Goal: Information Seeking & Learning: Learn about a topic

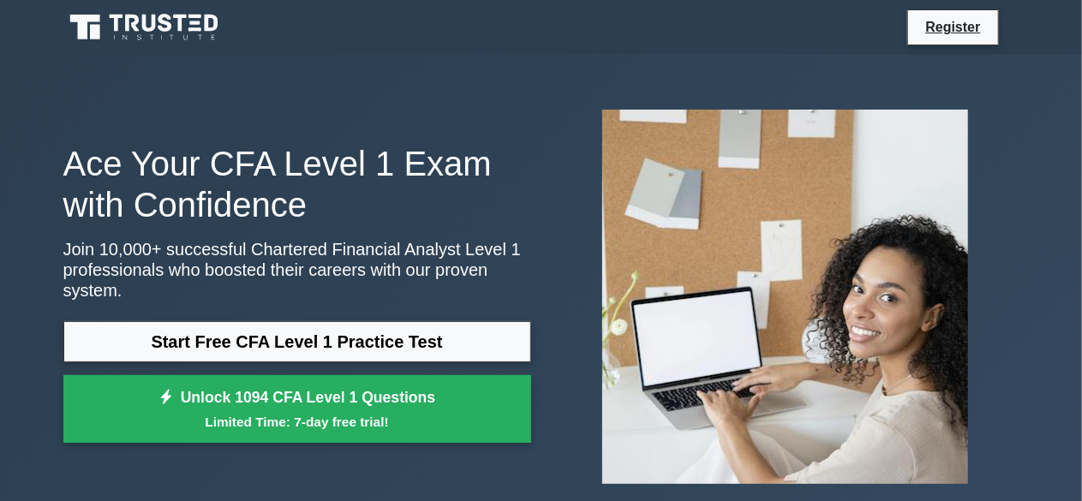
click at [358, 323] on link "Start Free CFA Level 1 Practice Test" at bounding box center [297, 341] width 468 height 41
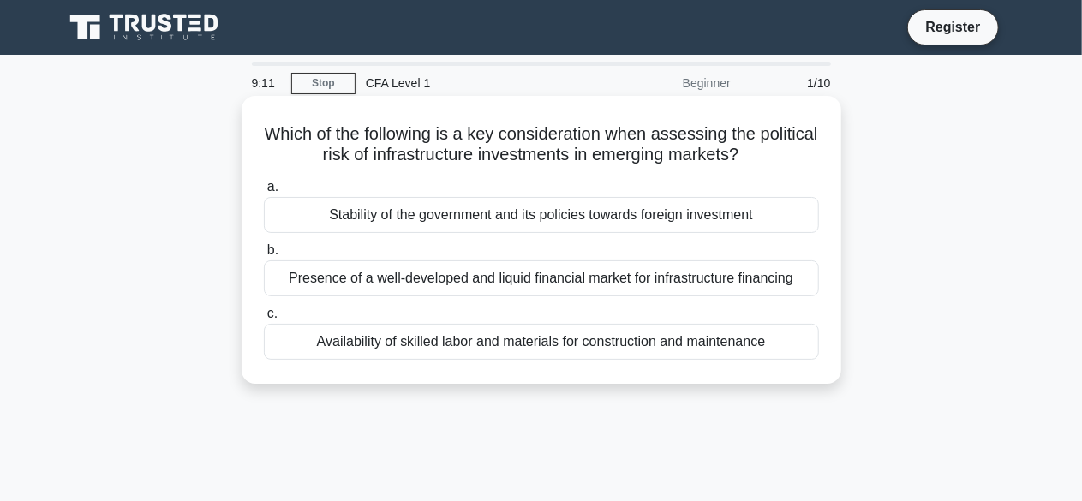
click at [433, 212] on div "Stability of the government and its policies towards foreign investment" at bounding box center [541, 215] width 555 height 36
click at [264, 193] on input "a. Stability of the government and its policies towards foreign investment" at bounding box center [264, 187] width 0 height 11
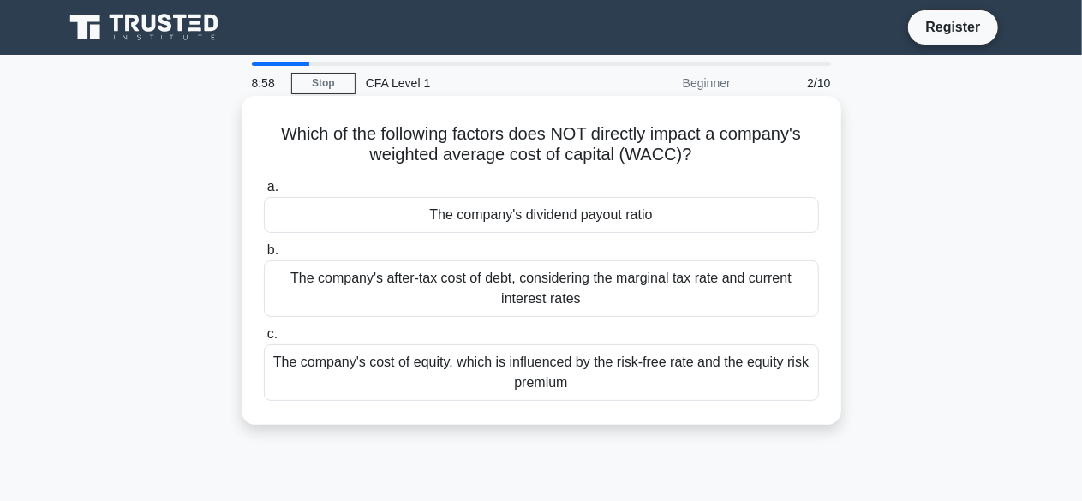
click at [473, 214] on div "The company's dividend payout ratio" at bounding box center [541, 215] width 555 height 36
click at [264, 193] on input "a. The company's dividend payout ratio" at bounding box center [264, 187] width 0 height 11
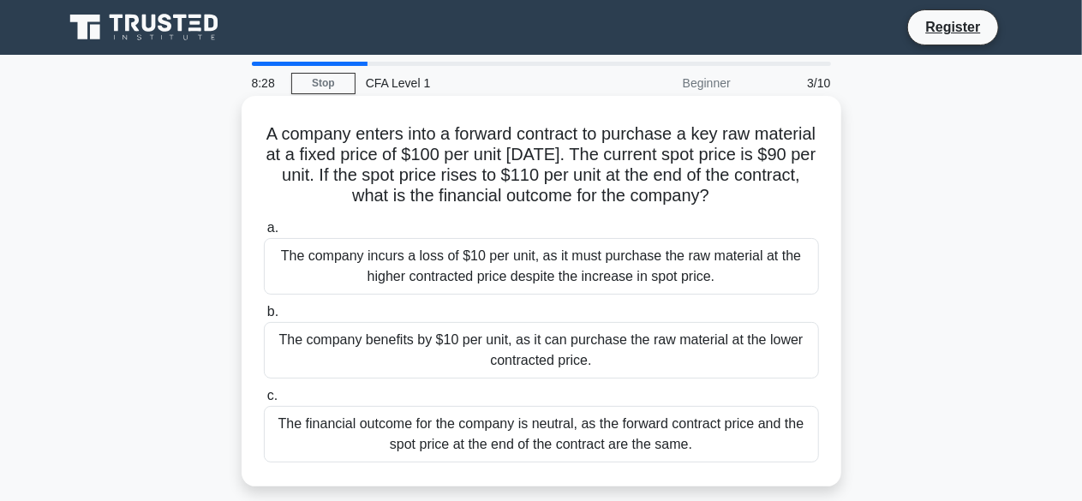
click at [487, 360] on div "The company benefits by $10 per unit, as it can purchase the raw material at th…" at bounding box center [541, 350] width 555 height 57
click at [264, 318] on input "b. The company benefits by $10 per unit, as it can purchase the raw material at…" at bounding box center [264, 312] width 0 height 11
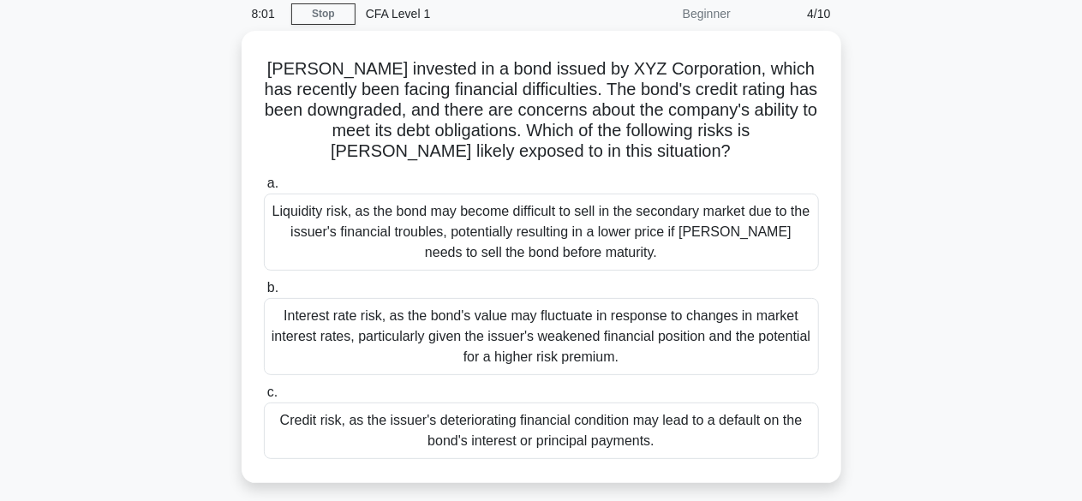
scroll to position [72, 0]
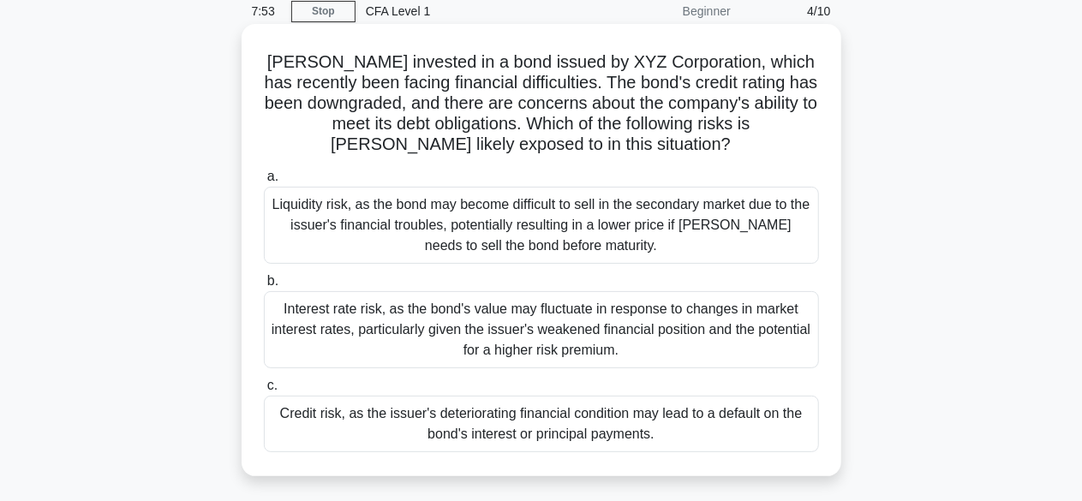
click at [701, 249] on div "Liquidity risk, as the bond may become difficult to sell in the secondary marke…" at bounding box center [541, 225] width 555 height 77
click at [264, 182] on input "a. Liquidity risk, as the bond may become difficult to sell in the secondary ma…" at bounding box center [264, 176] width 0 height 11
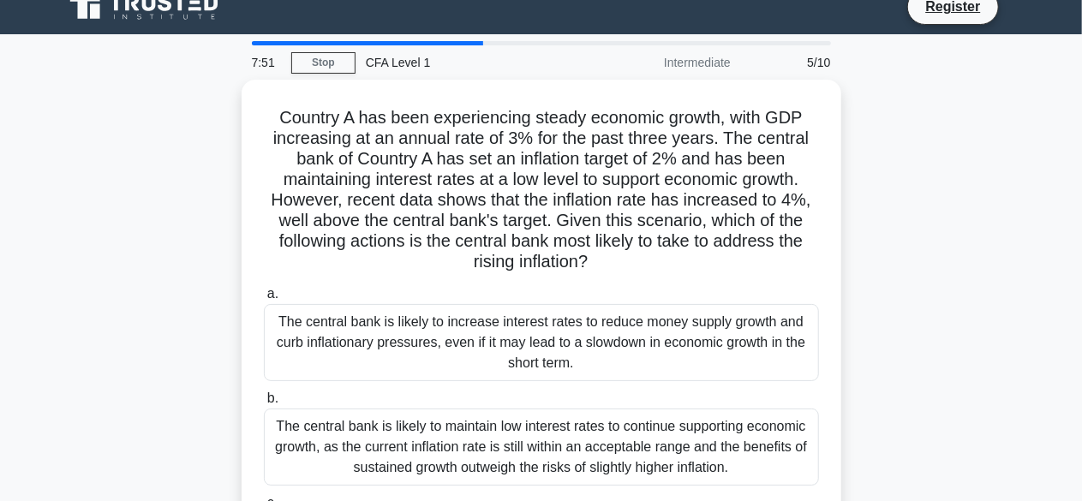
scroll to position [0, 0]
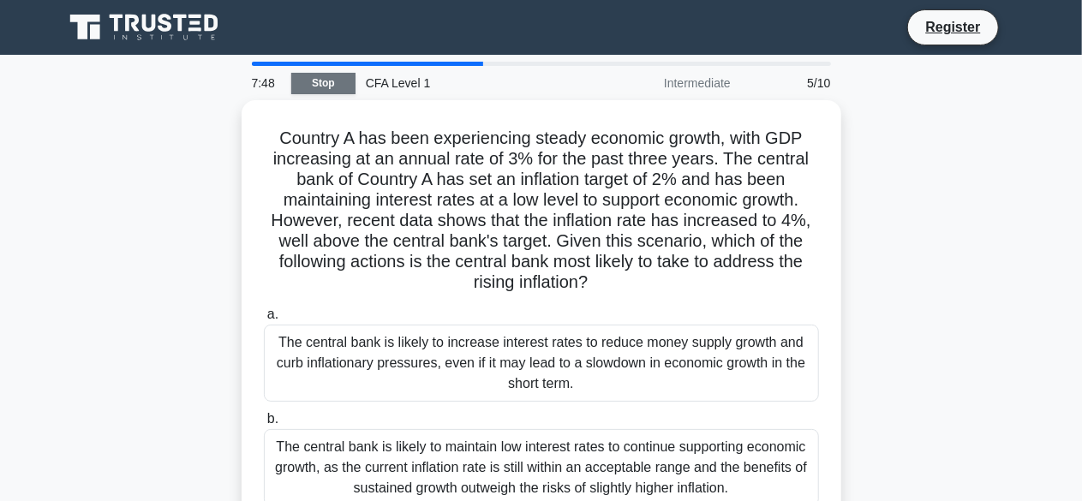
click at [328, 89] on link "Stop" at bounding box center [323, 83] width 64 height 21
